Goal: Navigation & Orientation: Find specific page/section

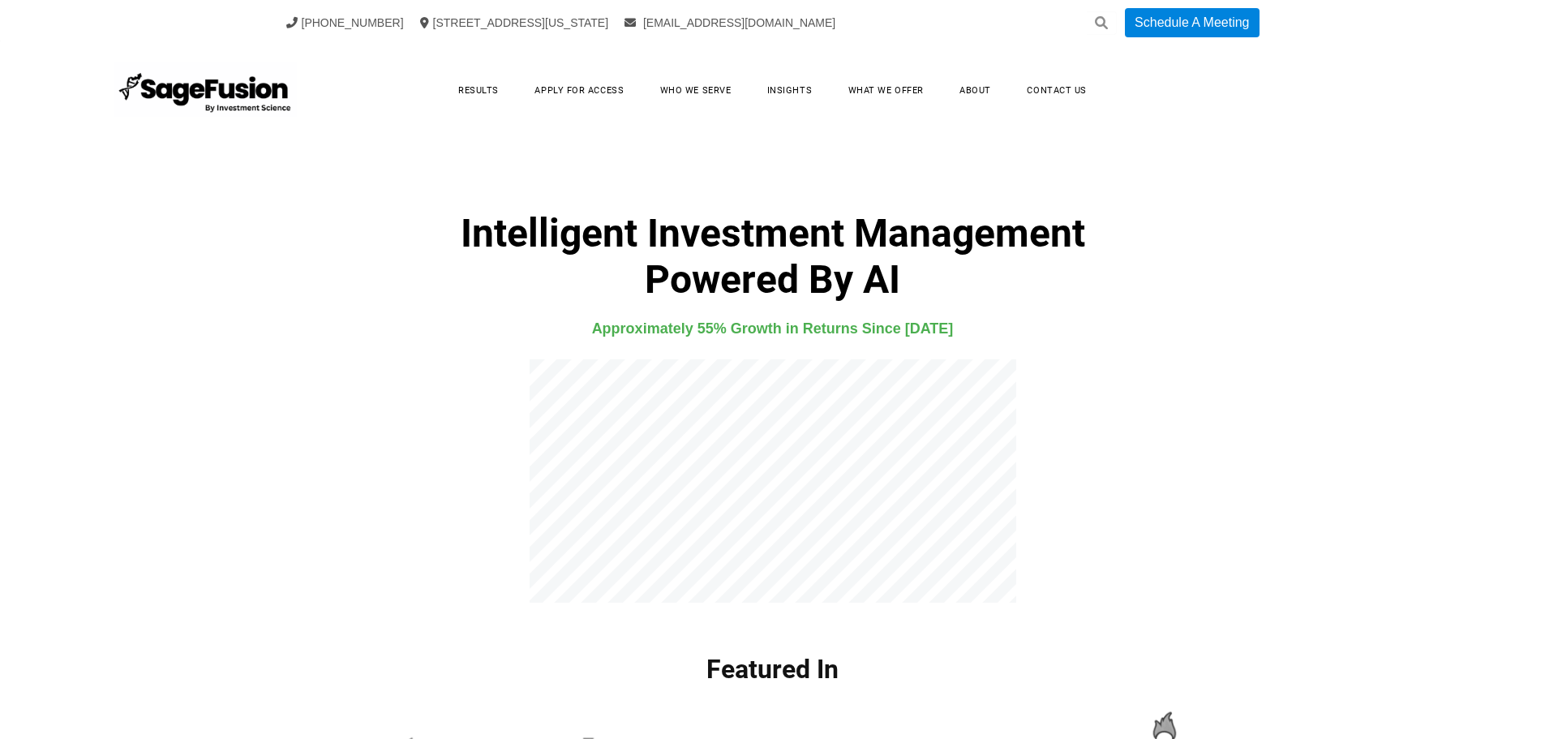
click at [1475, 42] on html "+1 (917) 512-9523 99 Wall Street Suite 1672, New York, NY 10005 info@investment…" at bounding box center [772, 369] width 1545 height 739
click at [464, 83] on link "Results" at bounding box center [478, 90] width 73 height 25
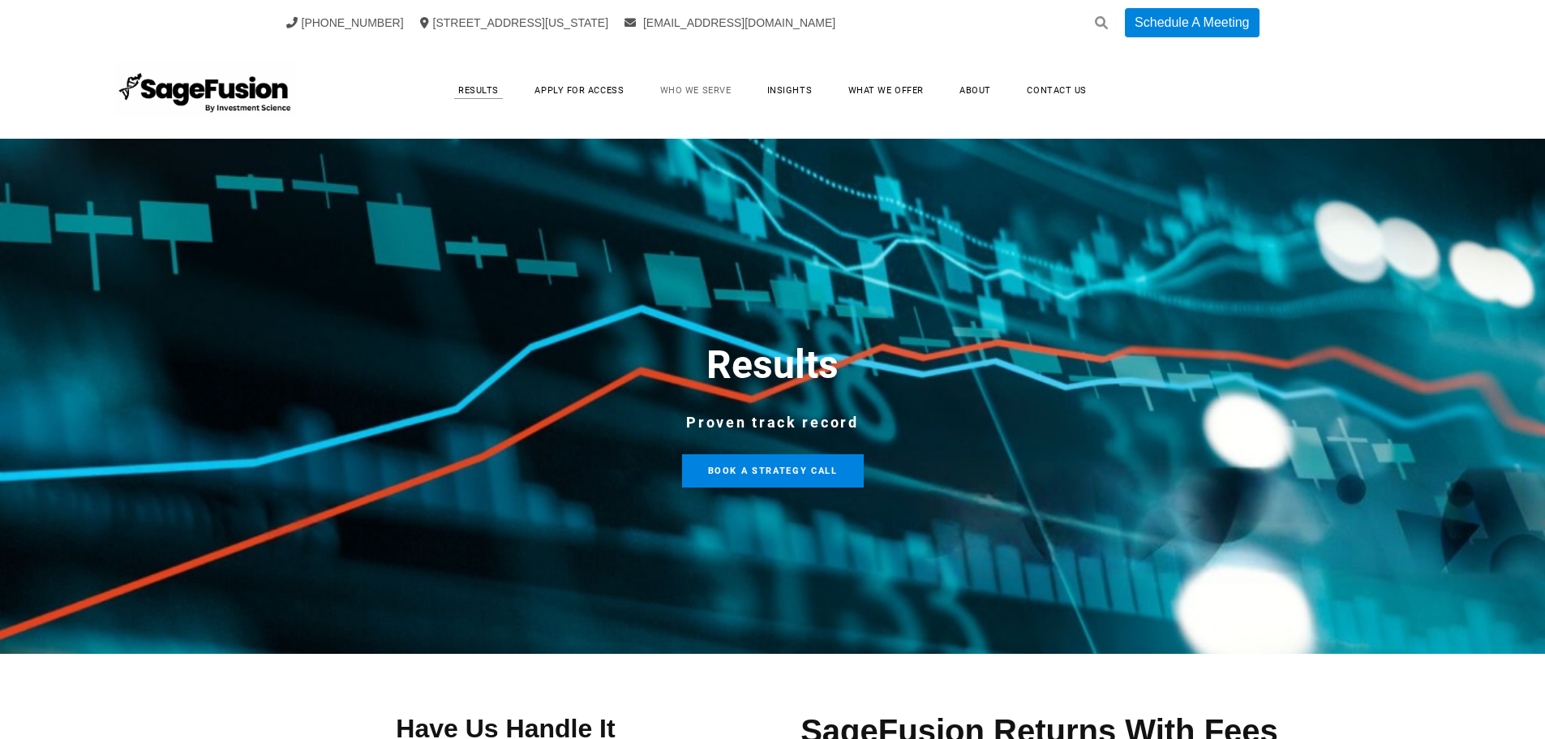
click at [697, 101] on link "Who We Serve" at bounding box center [696, 90] width 104 height 25
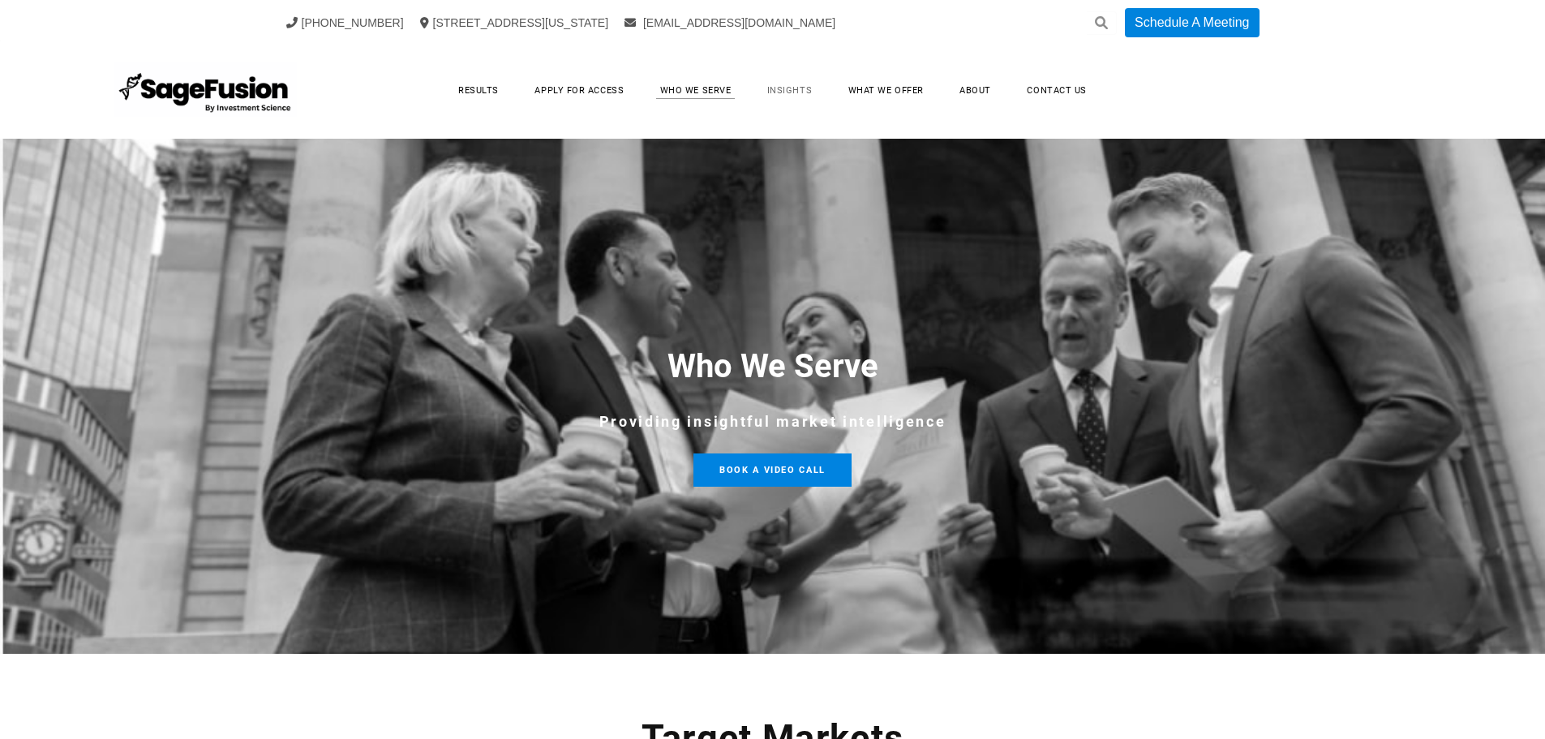
click at [807, 101] on link "Insights" at bounding box center [789, 90] width 77 height 25
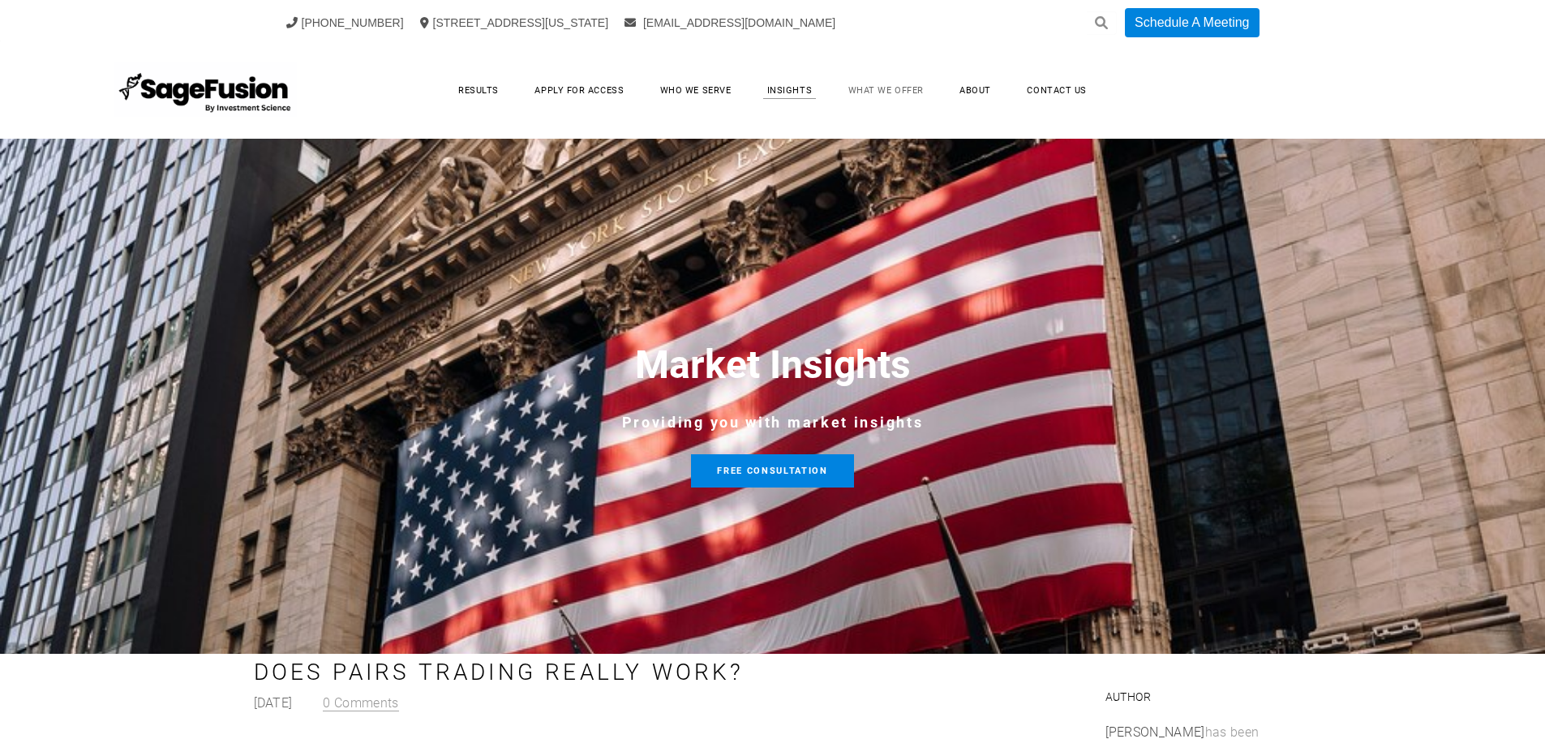
click at [872, 92] on link "What We Offer" at bounding box center [886, 90] width 108 height 25
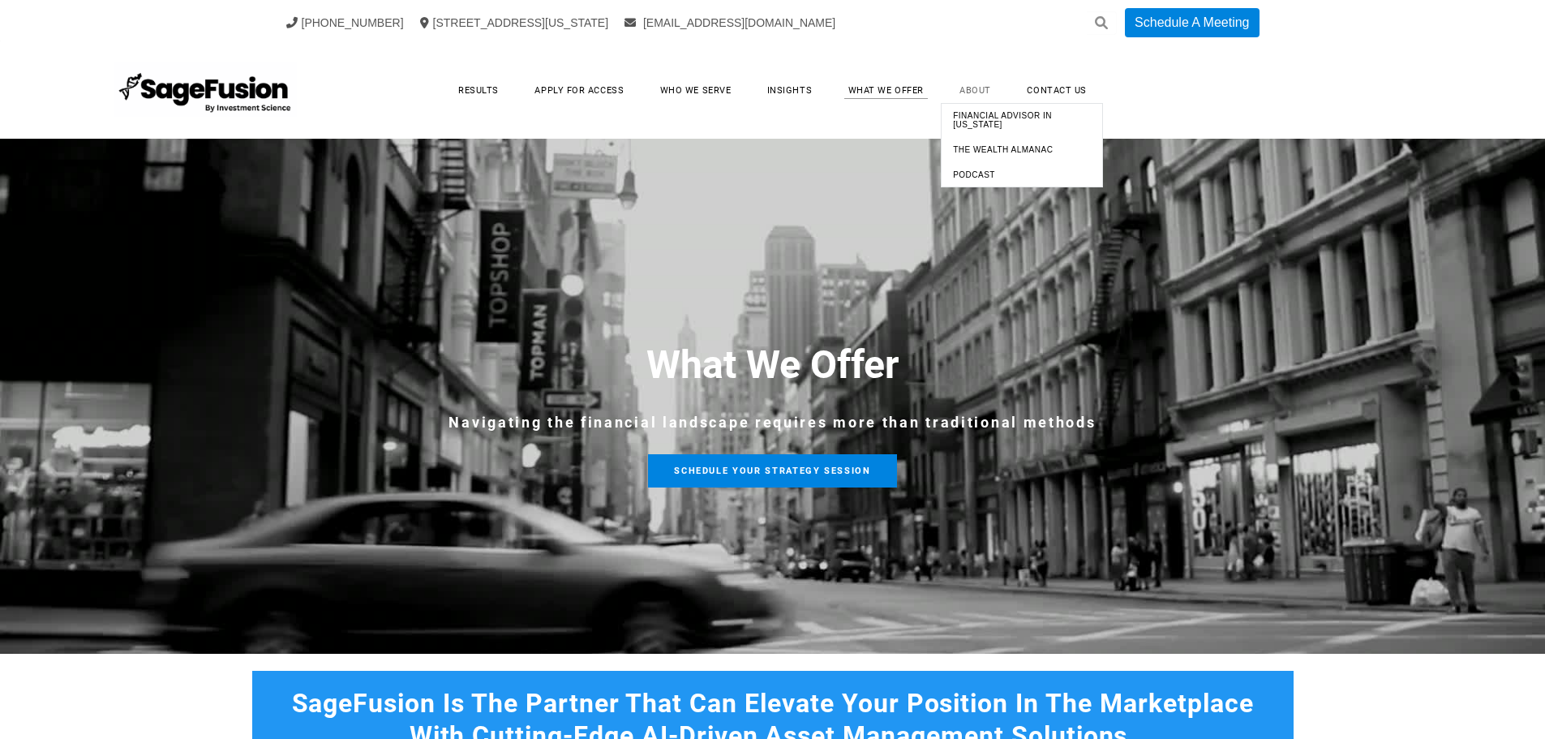
click at [970, 97] on link "About" at bounding box center [975, 90] width 64 height 25
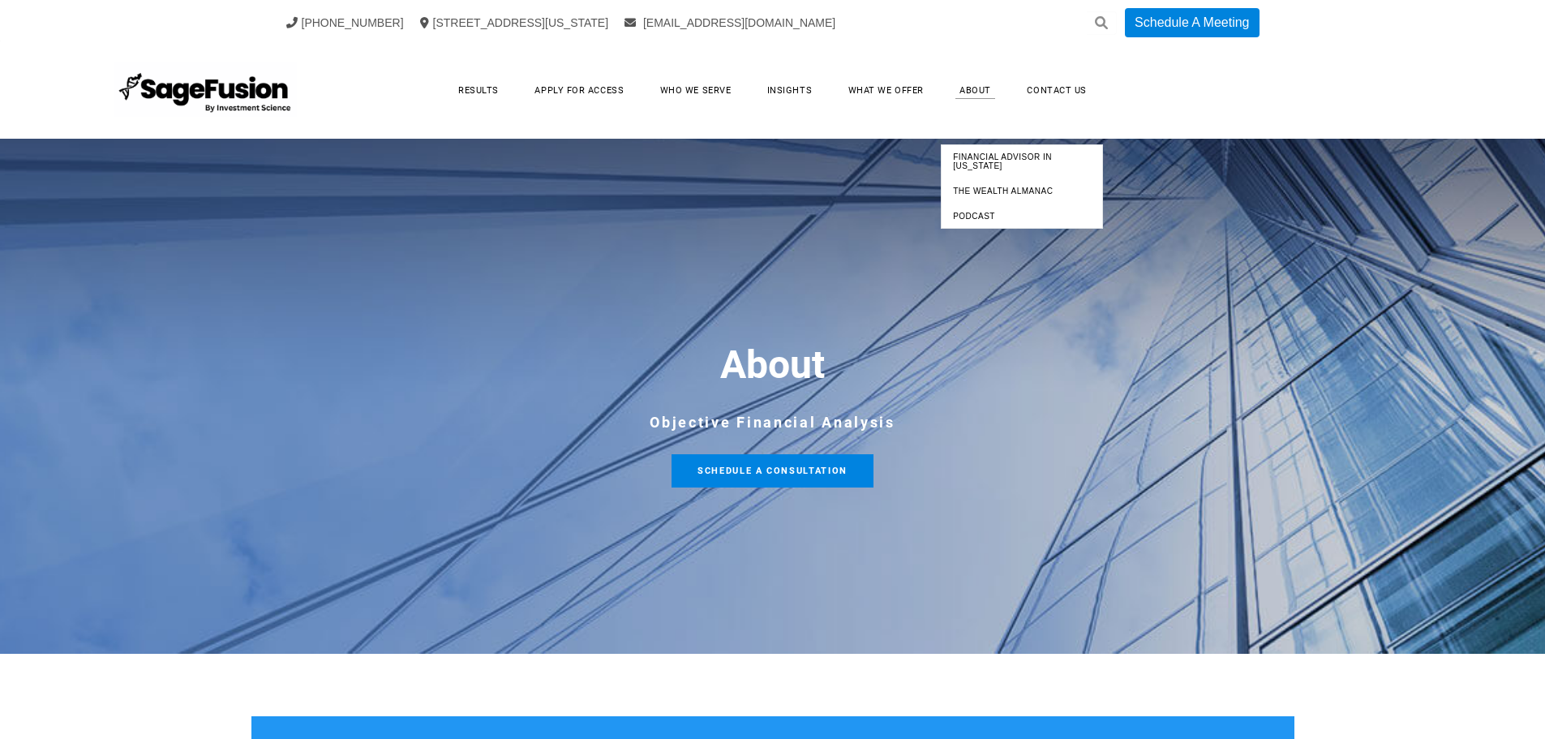
click at [989, 169] on span "Financial Advisor in [US_STATE]" at bounding box center [1022, 161] width 154 height 26
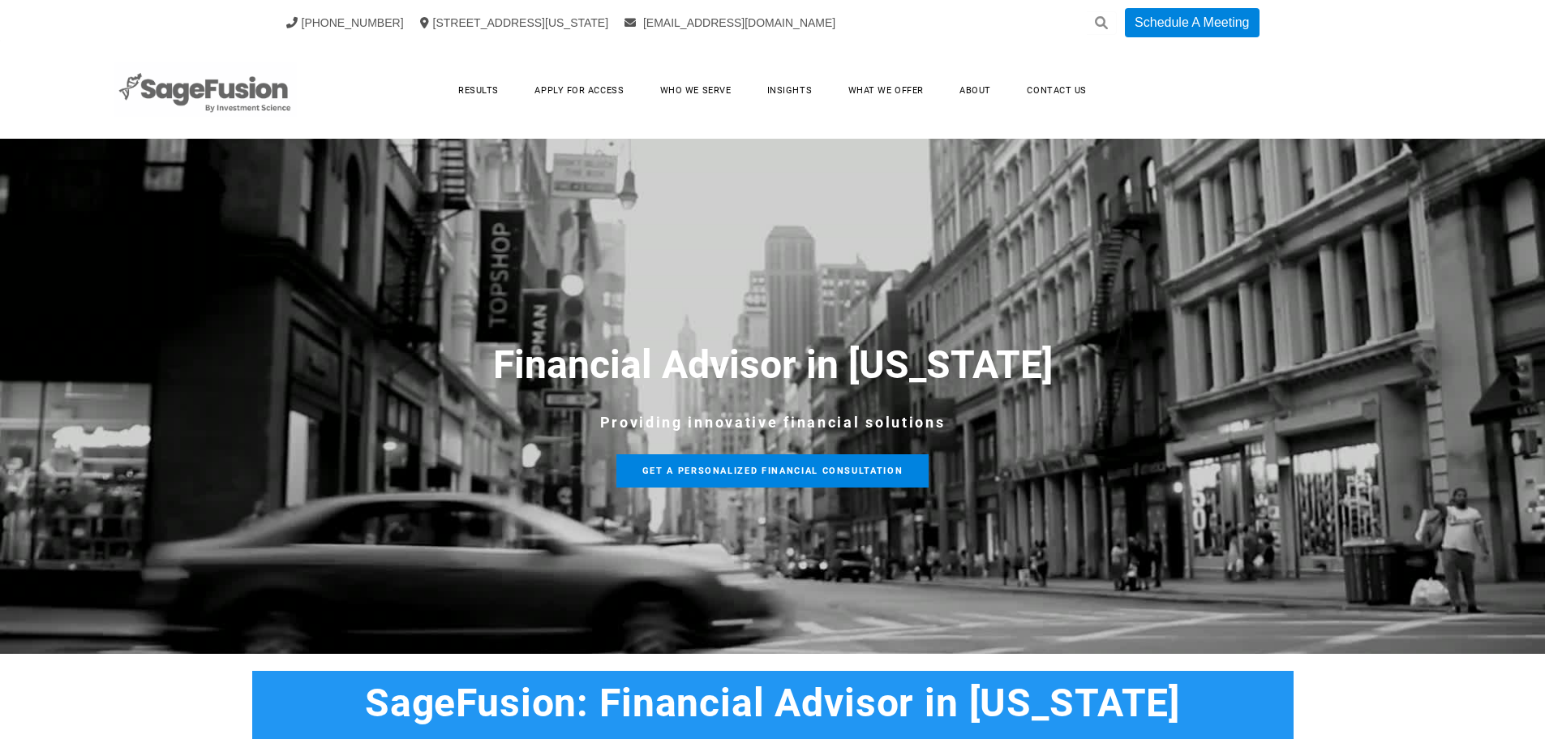
click at [228, 93] on img at bounding box center [205, 90] width 183 height 57
